Goal: Task Accomplishment & Management: Use online tool/utility

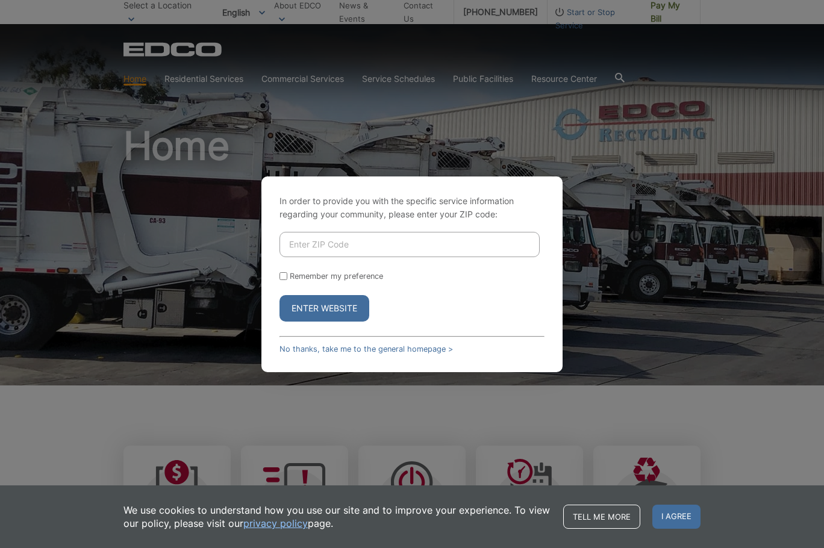
click at [312, 246] on input "Enter ZIP Code" at bounding box center [409, 244] width 260 height 25
type input "92078"
click at [332, 310] on button "Enter Website" at bounding box center [324, 308] width 90 height 26
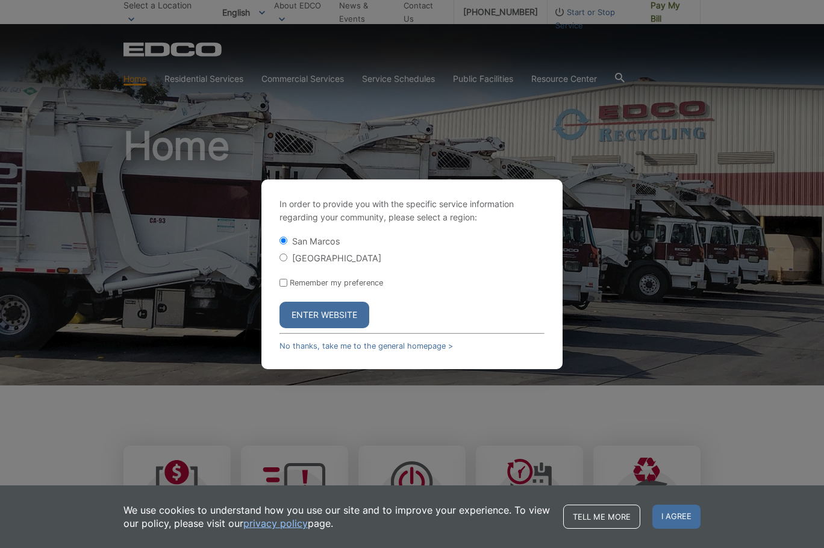
click at [332, 310] on button "Enter Website" at bounding box center [324, 315] width 90 height 26
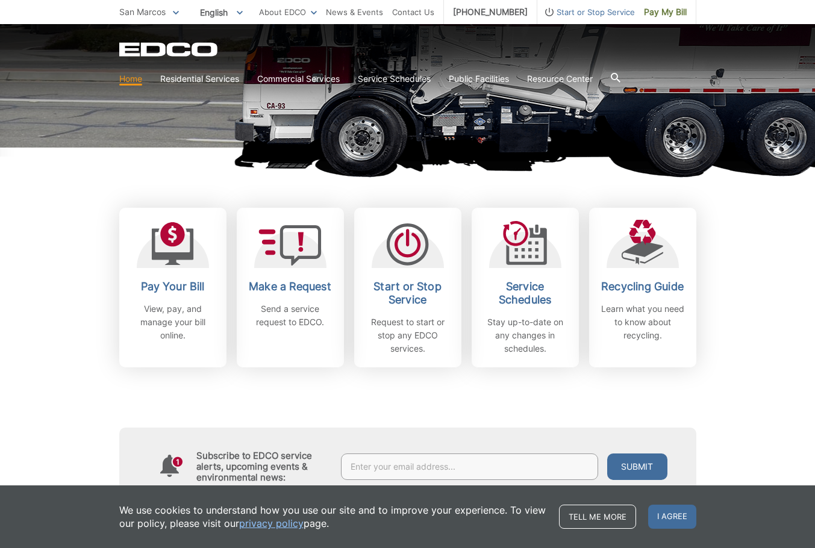
scroll to position [241, 0]
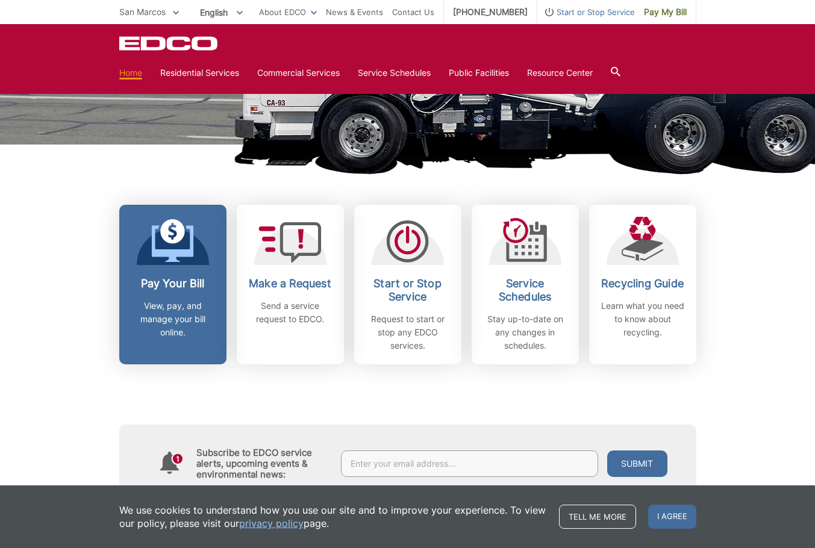
click at [175, 288] on h2 "Pay Your Bill" at bounding box center [172, 283] width 89 height 13
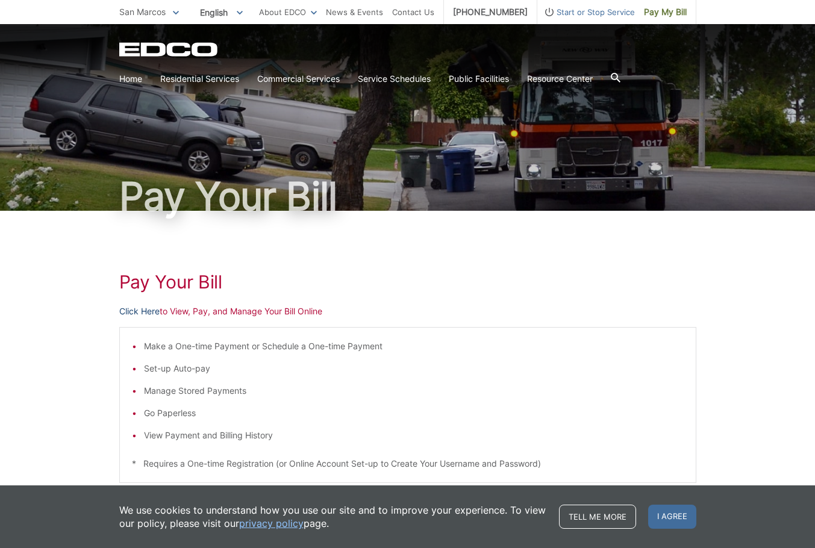
click at [137, 312] on link "Click Here" at bounding box center [139, 311] width 40 height 13
